Goal: Task Accomplishment & Management: Manage account settings

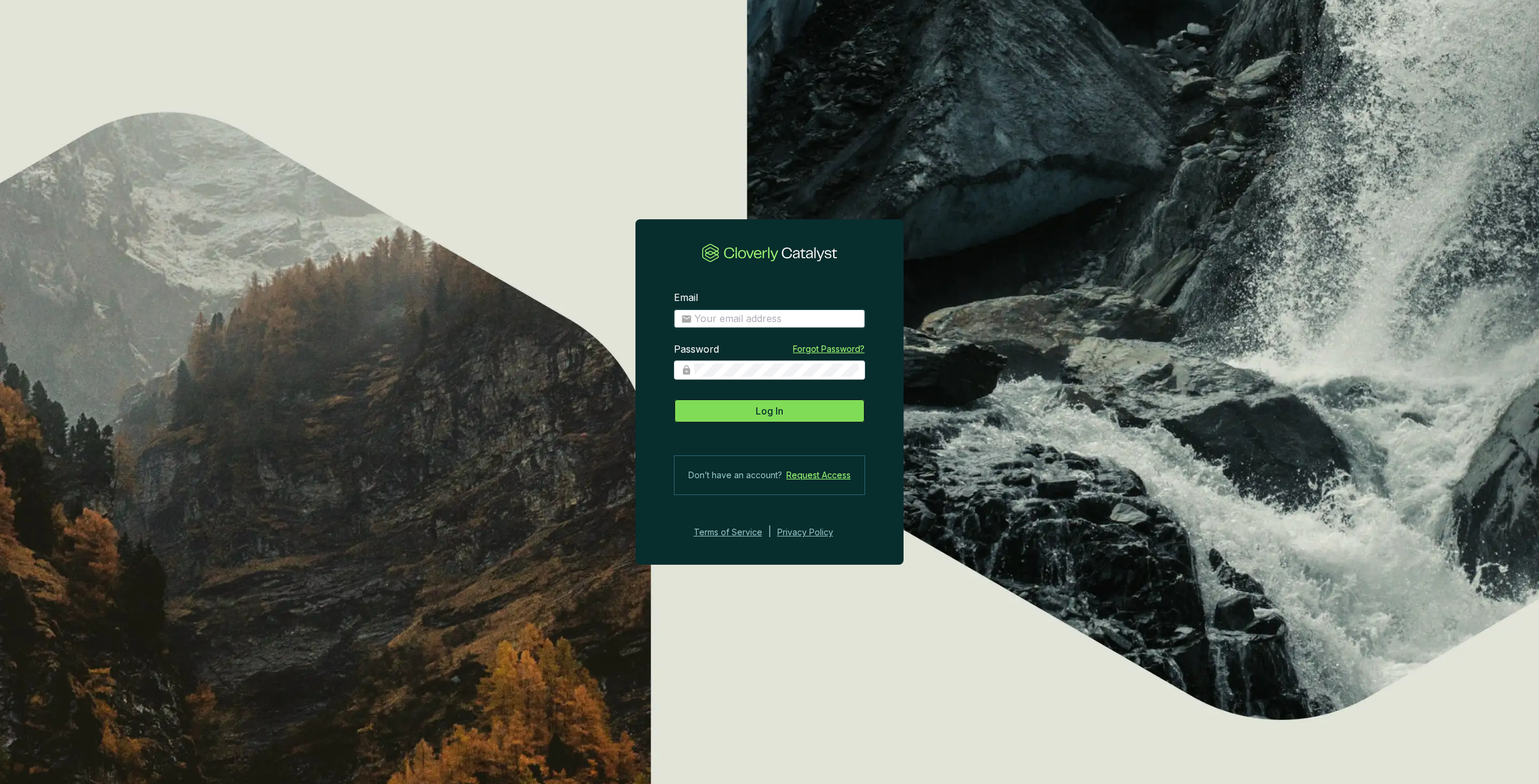
type input "[PERSON_NAME][EMAIL_ADDRESS][PERSON_NAME][DOMAIN_NAME]"
click at [763, 391] on span "Log In" at bounding box center [770, 411] width 27 height 14
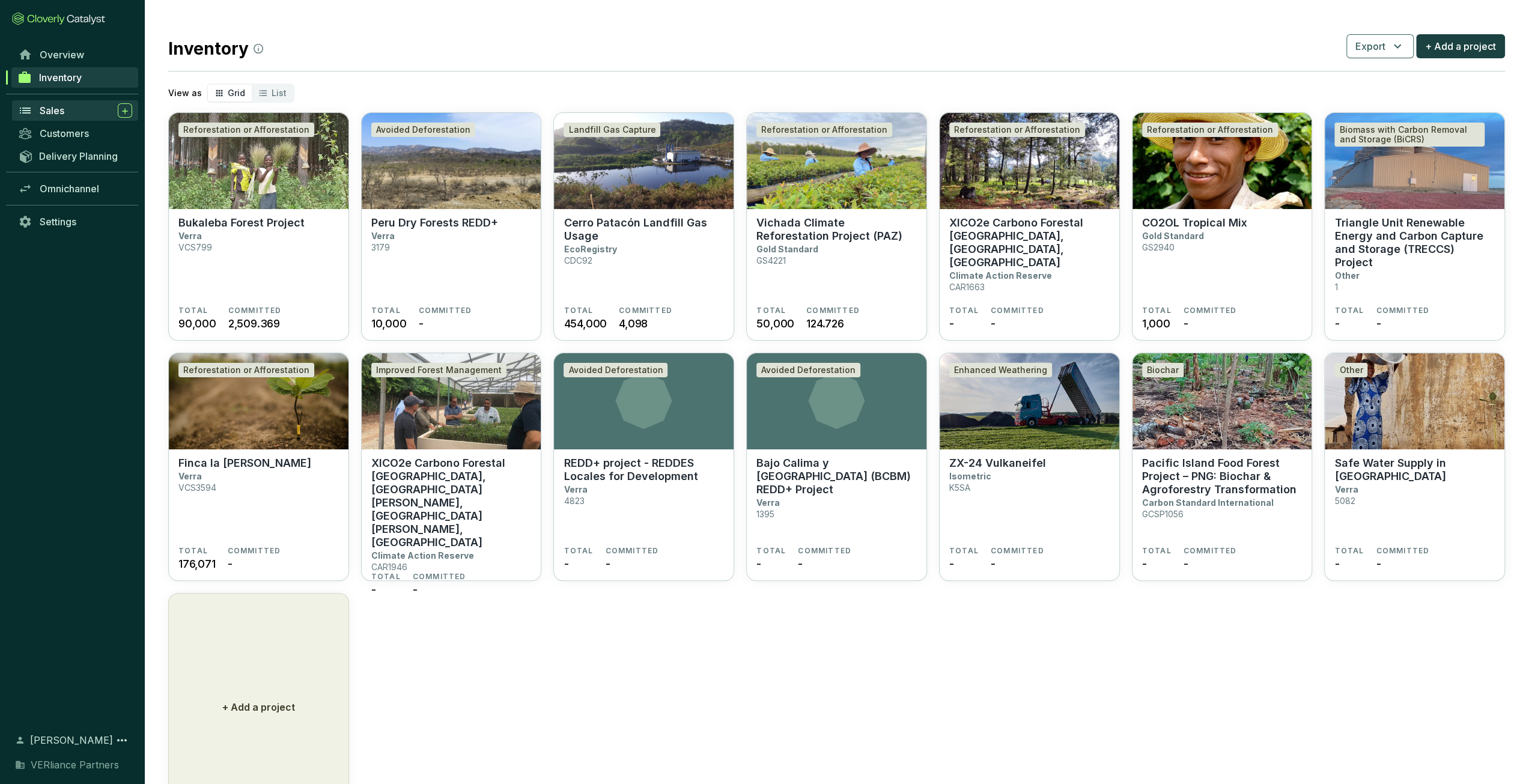
click at [71, 112] on div "Sales" at bounding box center [86, 110] width 92 height 14
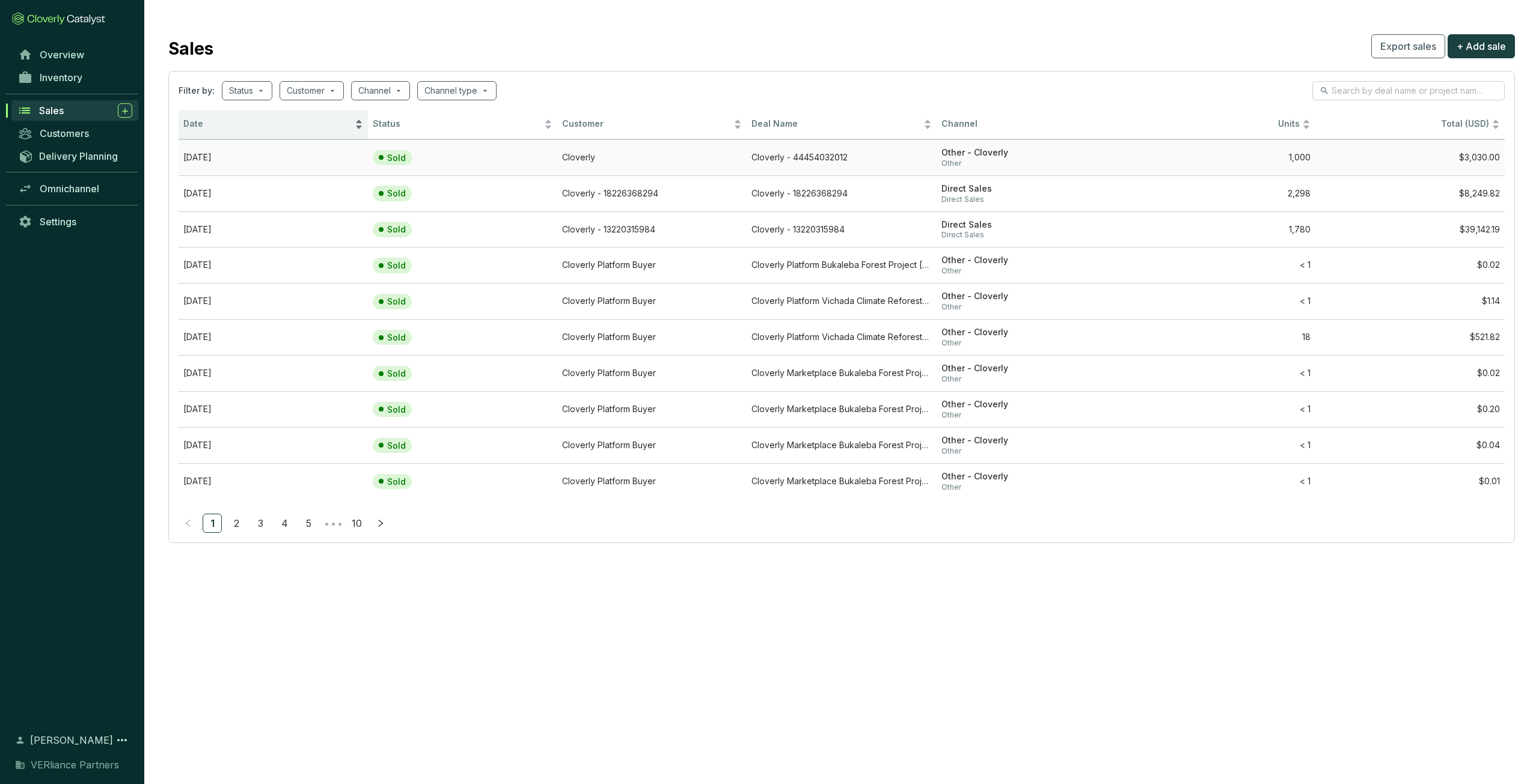
click at [252, 132] on div "Date" at bounding box center [274, 124] width 180 height 14
click at [255, 129] on span "Date" at bounding box center [268, 124] width 169 height 11
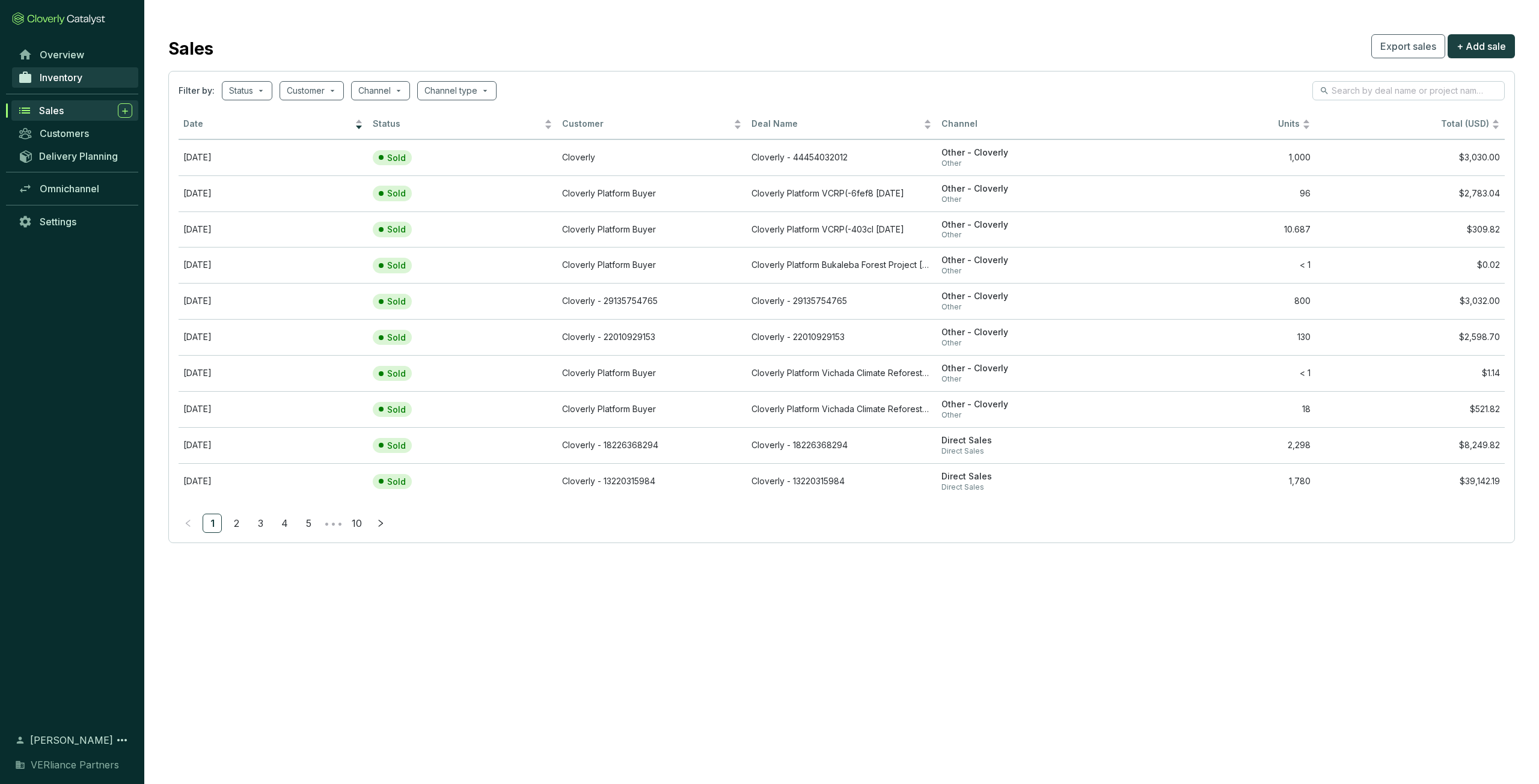
click at [102, 74] on link "Inventory" at bounding box center [75, 77] width 126 height 21
